Goal: Browse casually: Explore the website without a specific task or goal

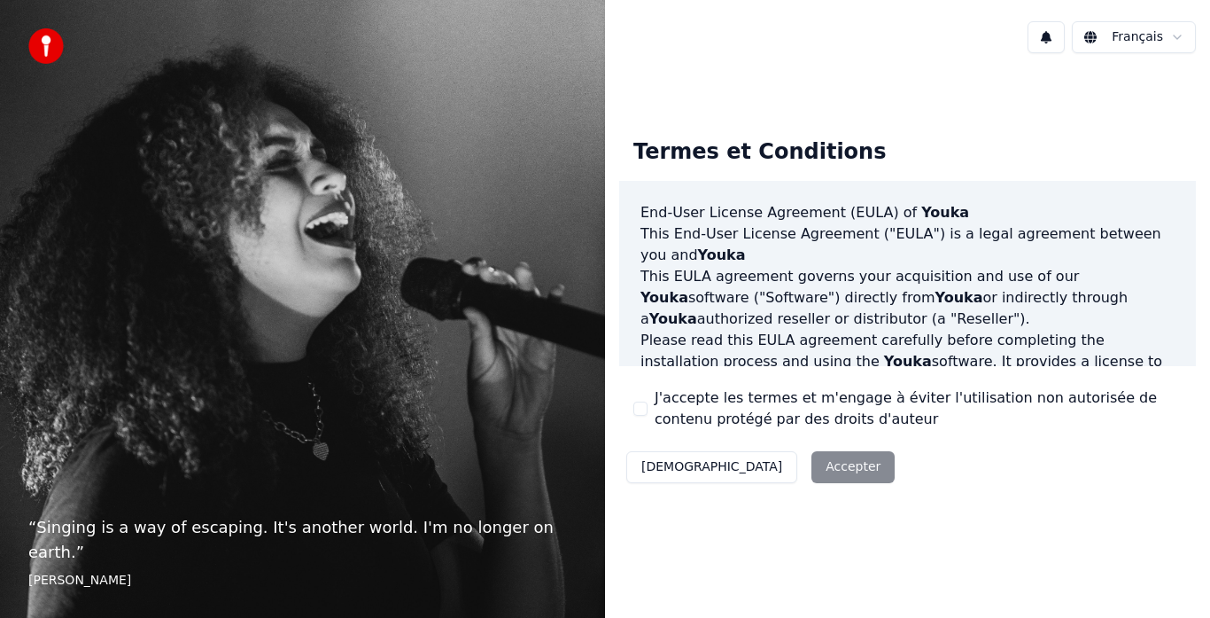
click at [766, 472] on div "Décliner Accepter" at bounding box center [760, 467] width 283 height 46
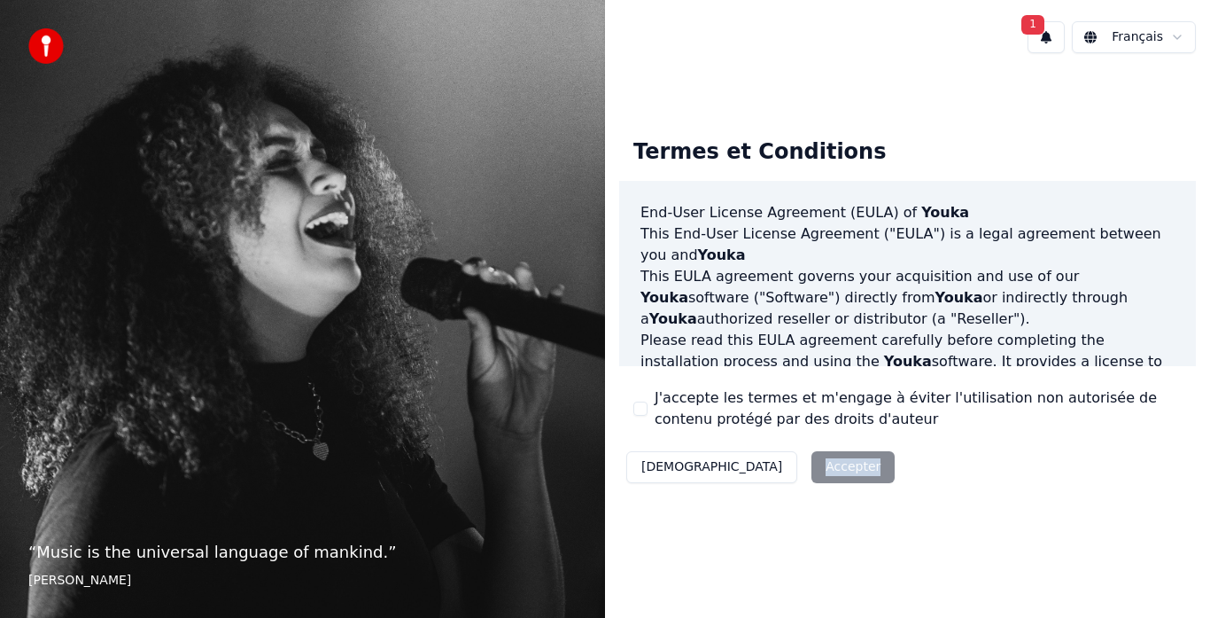
click at [665, 464] on button "[DEMOGRAPHIC_DATA]" at bounding box center [711, 467] width 171 height 32
